Goal: Information Seeking & Learning: Learn about a topic

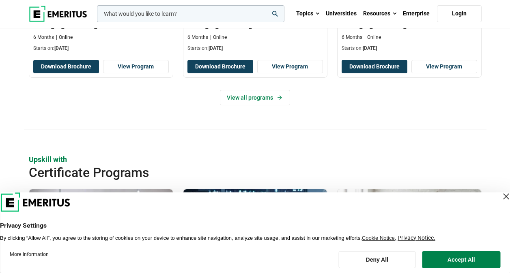
scroll to position [608, 0]
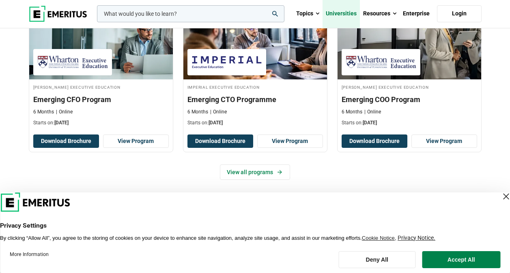
click at [342, 9] on link "Universities" at bounding box center [340, 14] width 37 height 28
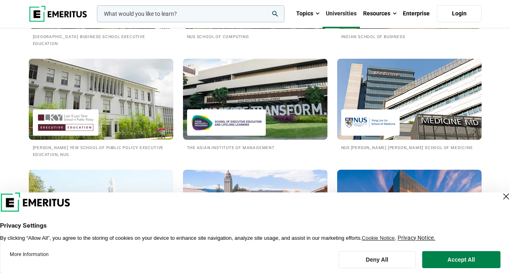
scroll to position [892, 0]
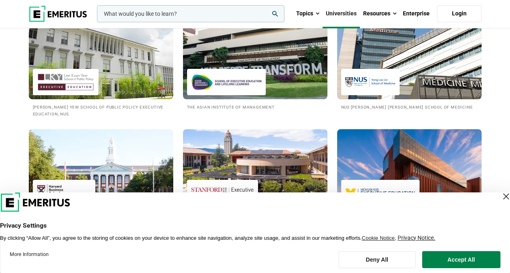
click at [401, 103] on img at bounding box center [409, 58] width 159 height 89
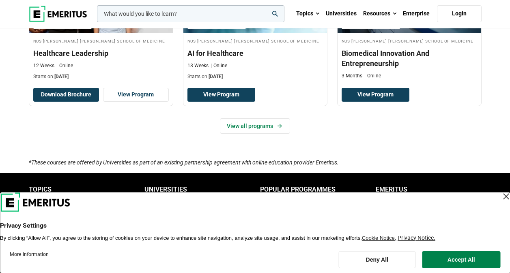
scroll to position [487, 0]
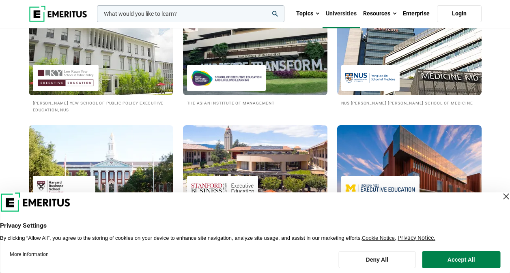
scroll to position [892, 0]
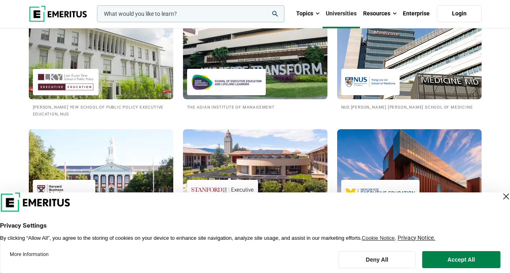
click at [102, 100] on img at bounding box center [100, 58] width 159 height 89
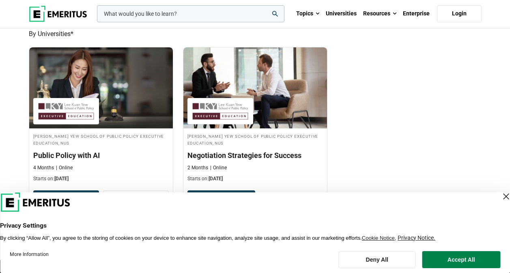
scroll to position [325, 0]
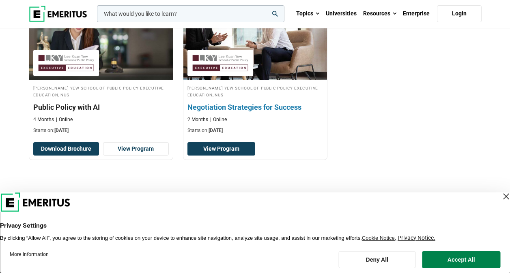
click at [231, 100] on div "Lee Kuan Yew School of Public Policy Executive Education, NUS Negotiation Strat…" at bounding box center [255, 108] width 144 height 49
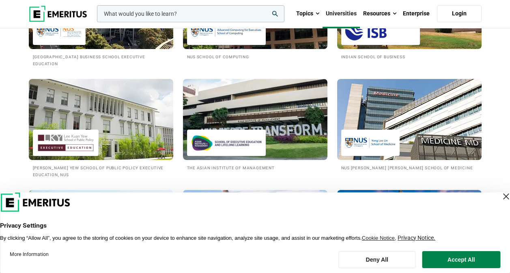
scroll to position [775, 0]
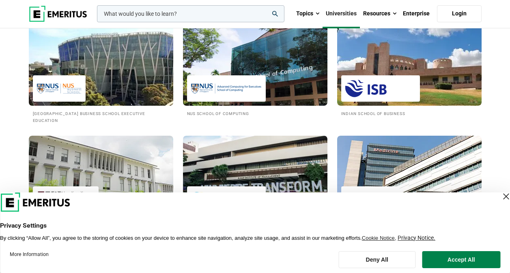
click at [120, 88] on img at bounding box center [100, 65] width 159 height 89
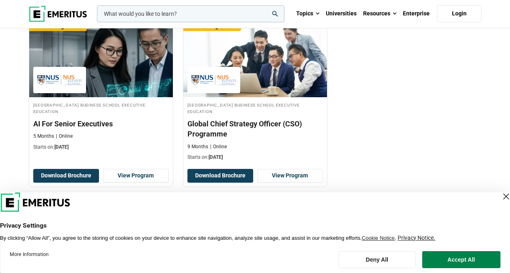
scroll to position [365, 0]
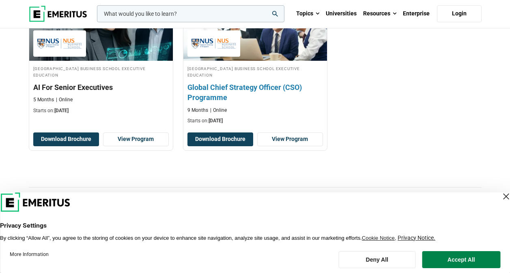
click at [236, 84] on h3 "Global Chief Strategy Officer (CSO) Programme" at bounding box center [254, 92] width 135 height 20
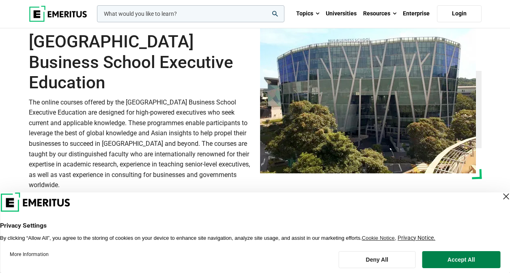
scroll to position [41, 0]
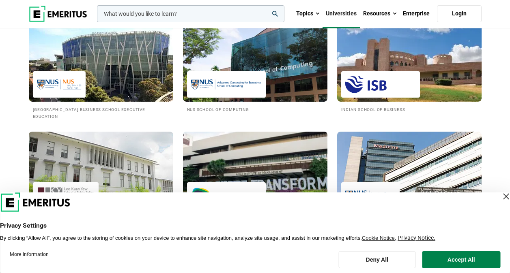
scroll to position [775, 0]
